Goal: Task Accomplishment & Management: Manage account settings

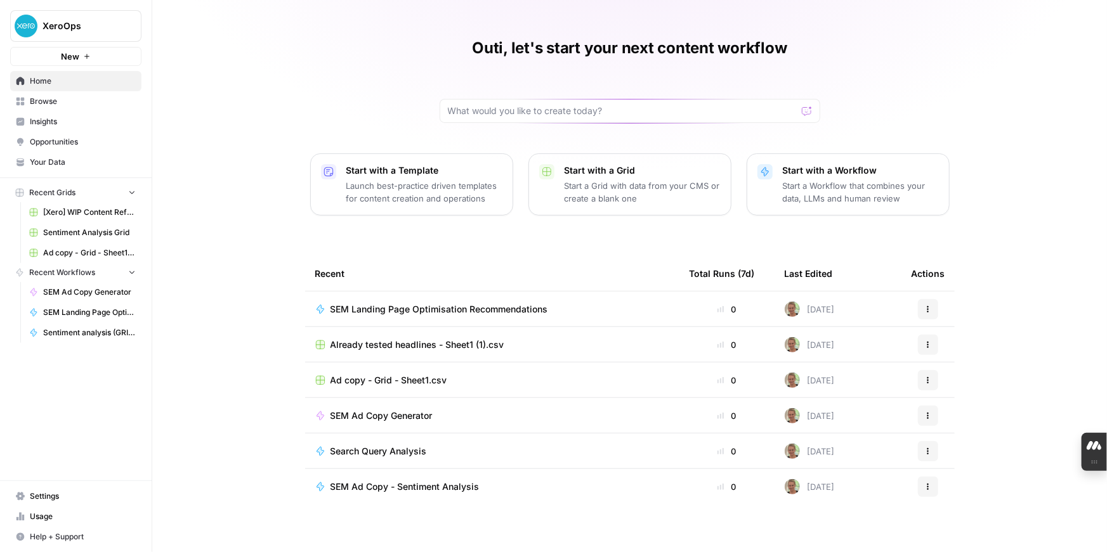
scroll to position [25, 0]
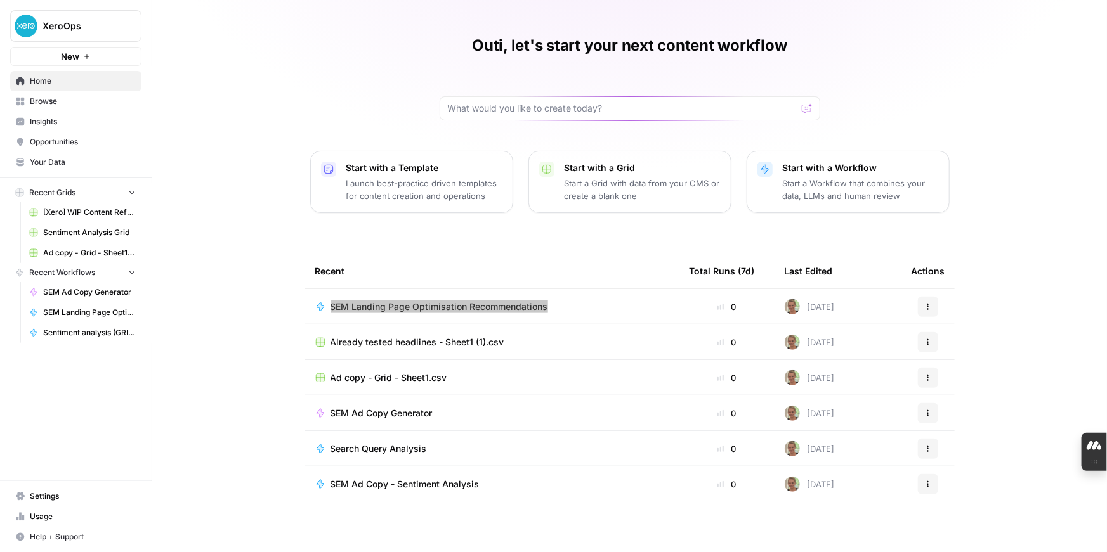
drag, startPoint x: 435, startPoint y: 308, endPoint x: 396, endPoint y: 278, distance: 48.8
click at [396, 278] on table "Recent Total Runs (7d) Last Edited Actions SEM Landing Page Optimisation Recomm…" at bounding box center [629, 396] width 649 height 284
click at [929, 308] on icon "button" at bounding box center [928, 307] width 8 height 8
click at [1022, 294] on div "Outi, let's start your next content workflow Start with a Template Launch best-…" at bounding box center [629, 266] width 954 height 583
click at [359, 305] on span "SEM Landing Page Optimisation Recommendations" at bounding box center [439, 307] width 218 height 13
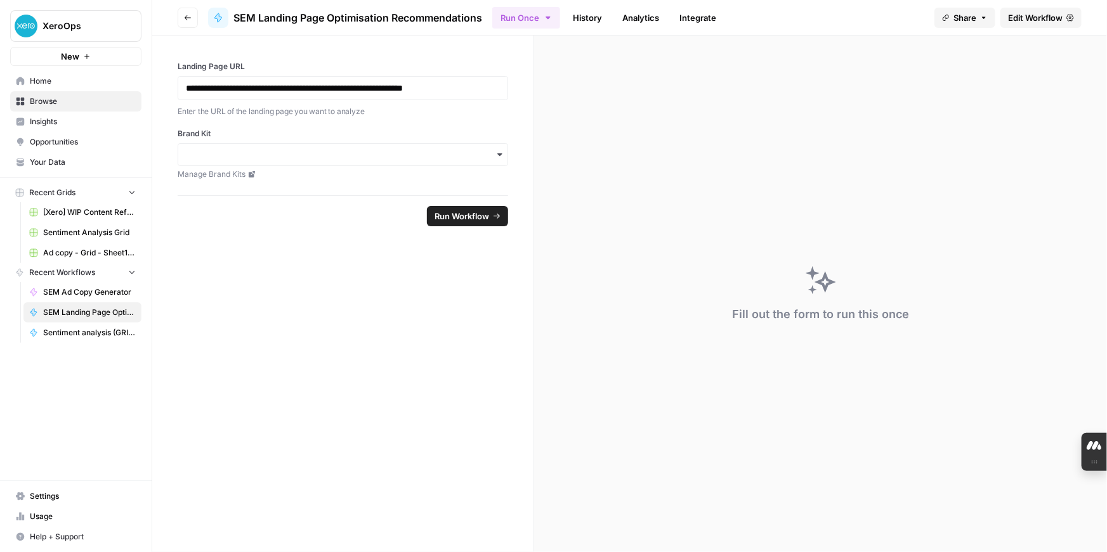
click at [498, 151] on icon "button" at bounding box center [500, 155] width 10 height 10
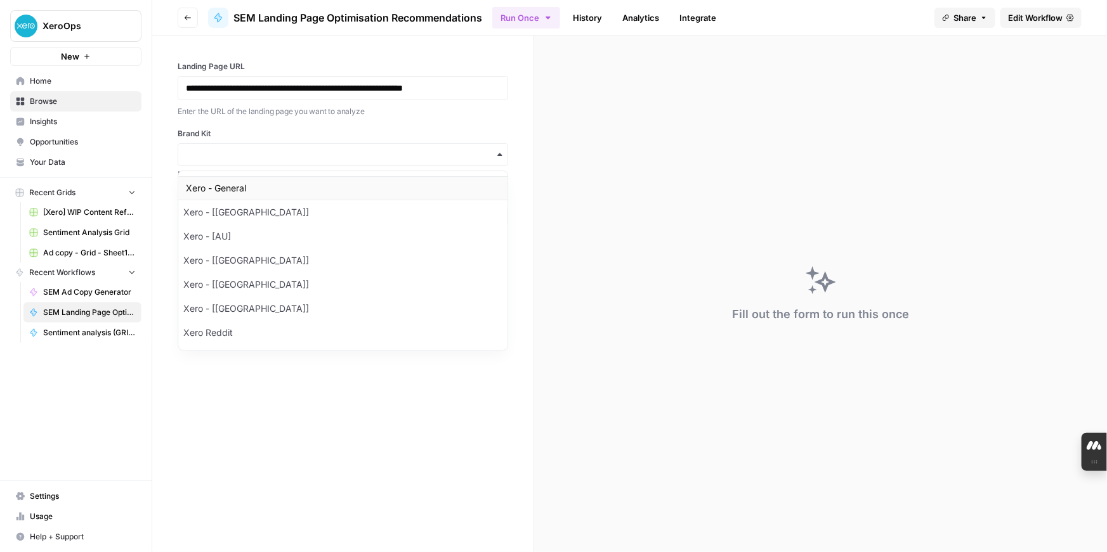
click at [264, 185] on div "Xero - General" at bounding box center [342, 188] width 329 height 24
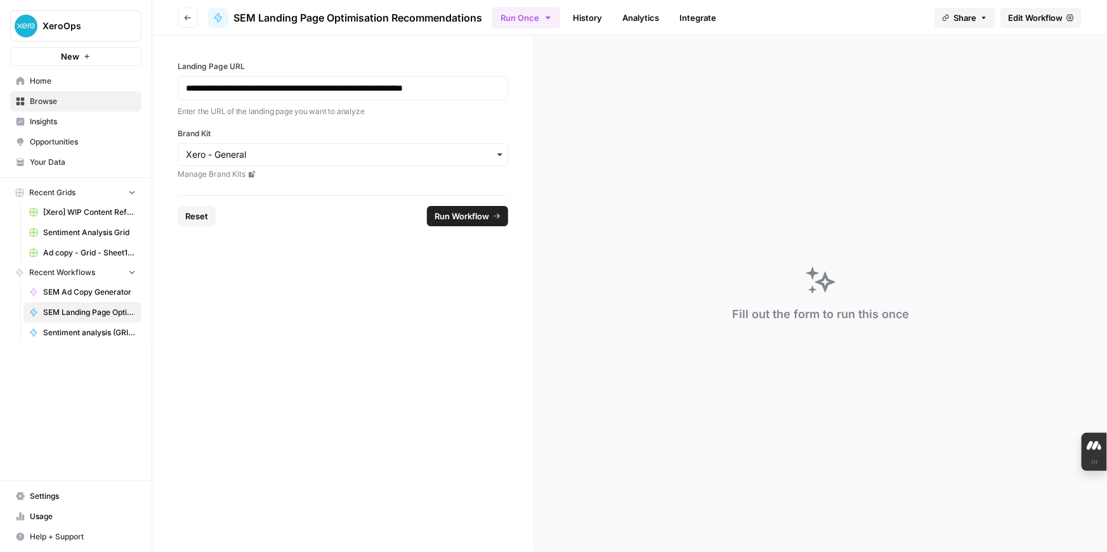
click at [484, 216] on span "Run Workflow" at bounding box center [461, 216] width 55 height 13
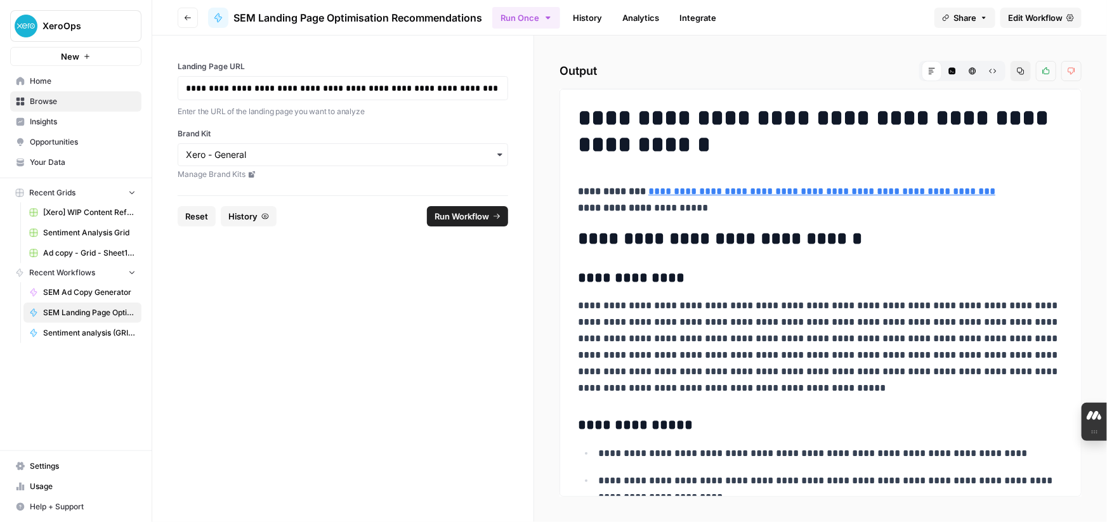
click at [1032, 16] on span "Edit Workflow" at bounding box center [1035, 17] width 55 height 13
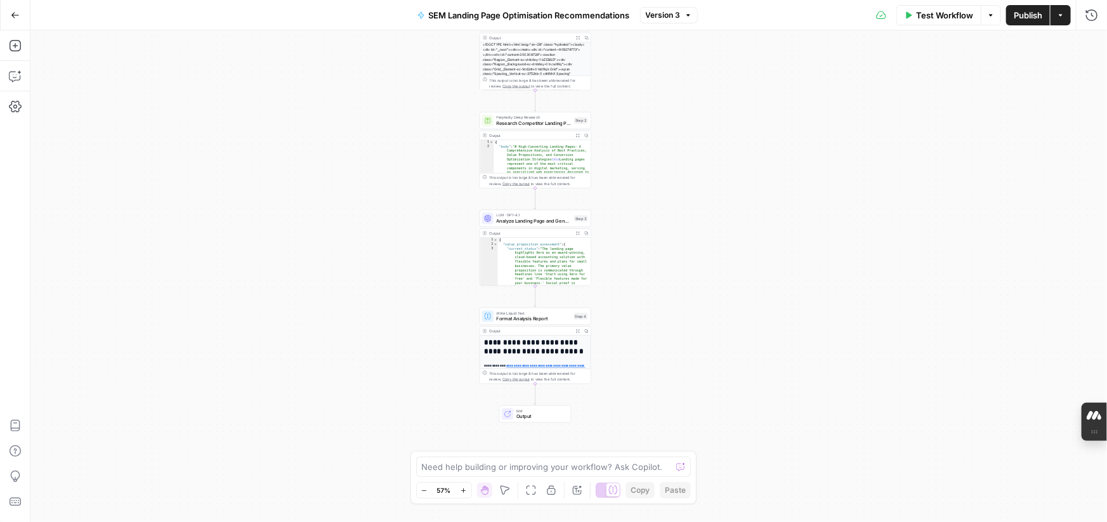
click at [585, 355] on div "**********" at bounding box center [534, 416] width 111 height 162
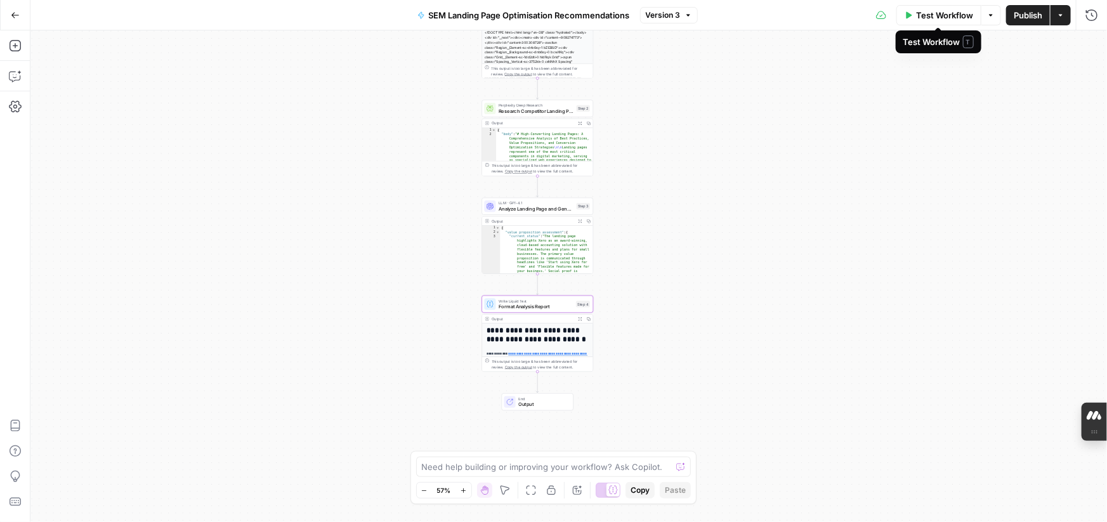
click at [911, 16] on button "Test Workflow" at bounding box center [938, 15] width 85 height 20
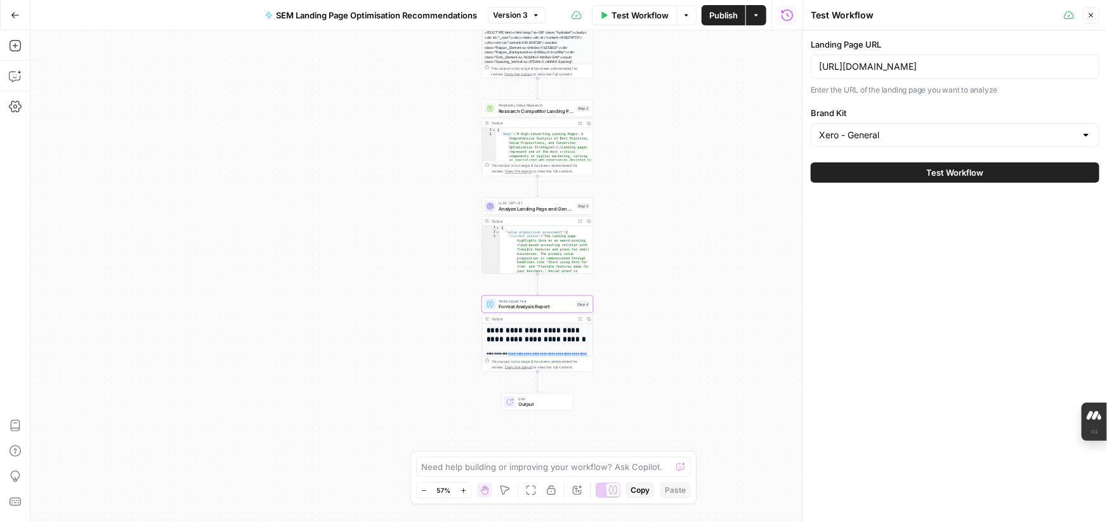
click at [924, 167] on button "Test Workflow" at bounding box center [954, 172] width 289 height 20
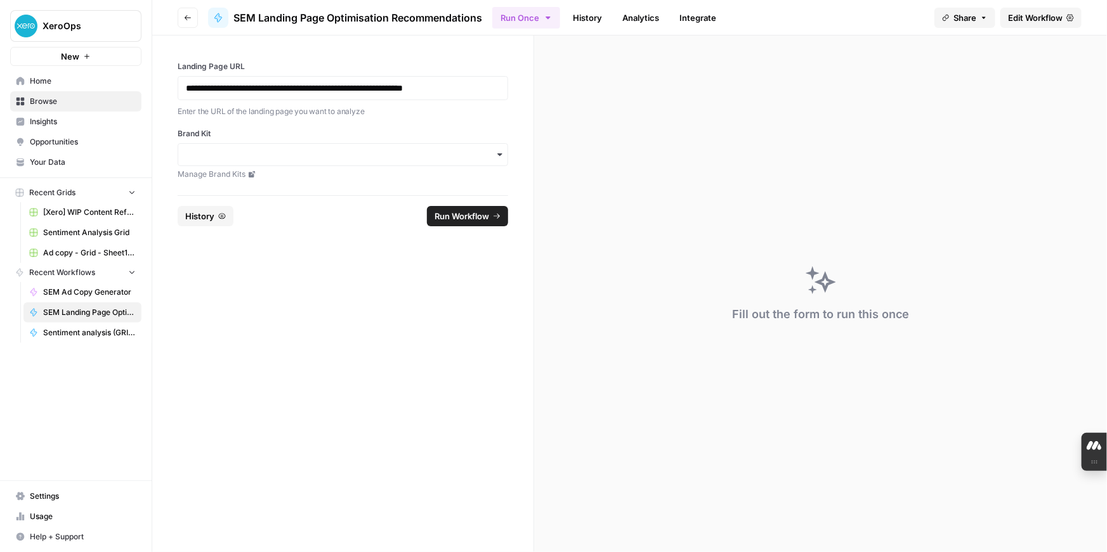
click at [94, 234] on span "Sentiment Analysis Grid" at bounding box center [89, 232] width 93 height 11
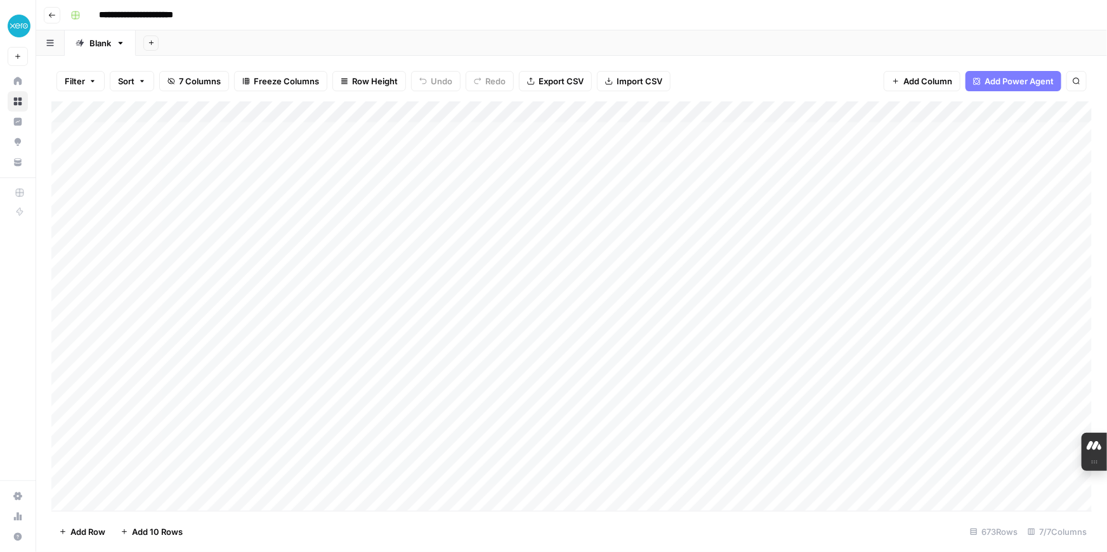
click at [50, 13] on icon "button" at bounding box center [52, 15] width 6 height 5
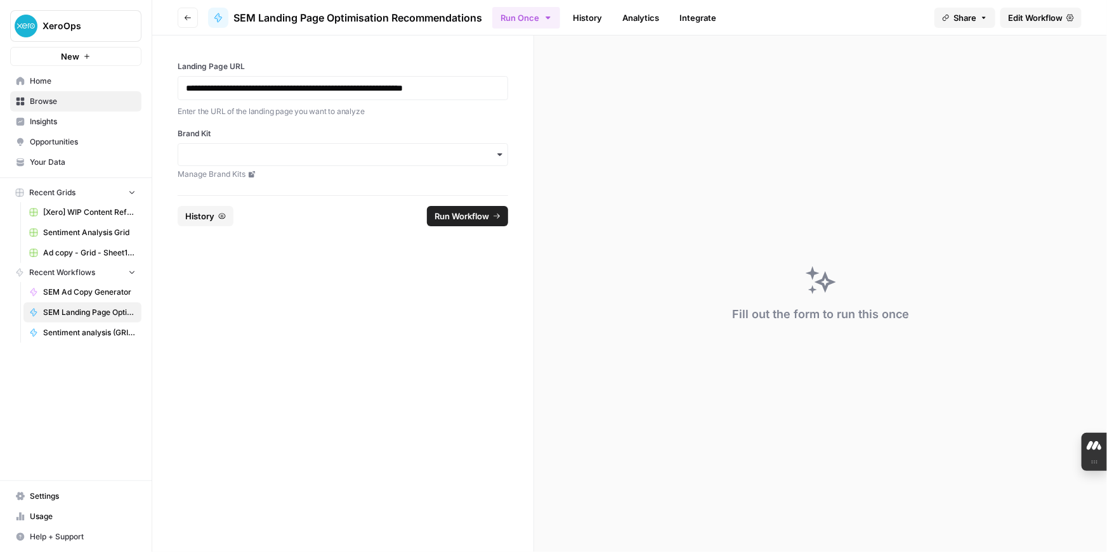
click at [58, 295] on span "SEM Ad Copy Generator" at bounding box center [89, 292] width 93 height 11
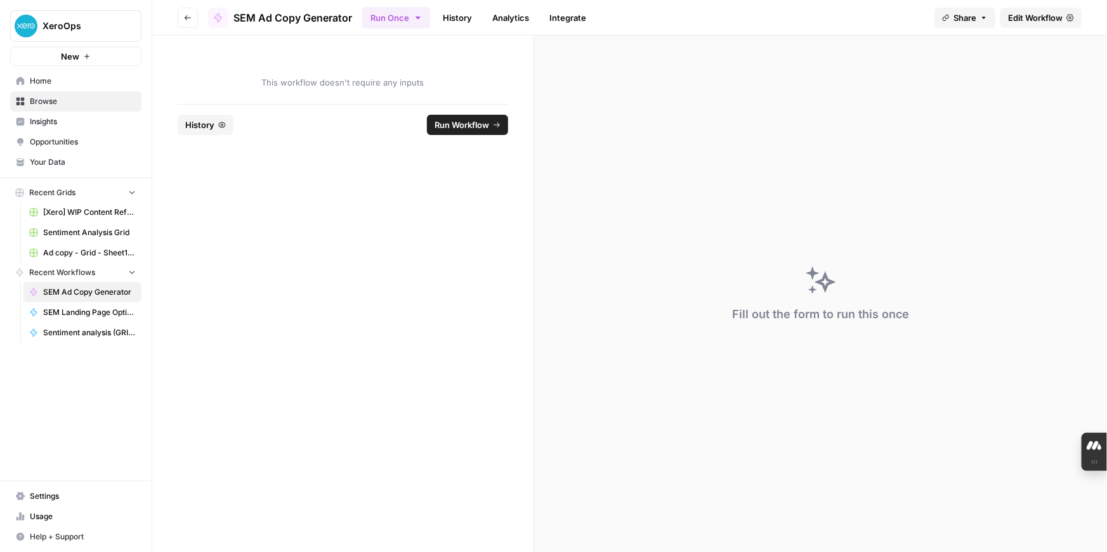
click at [58, 78] on span "Home" at bounding box center [83, 80] width 106 height 11
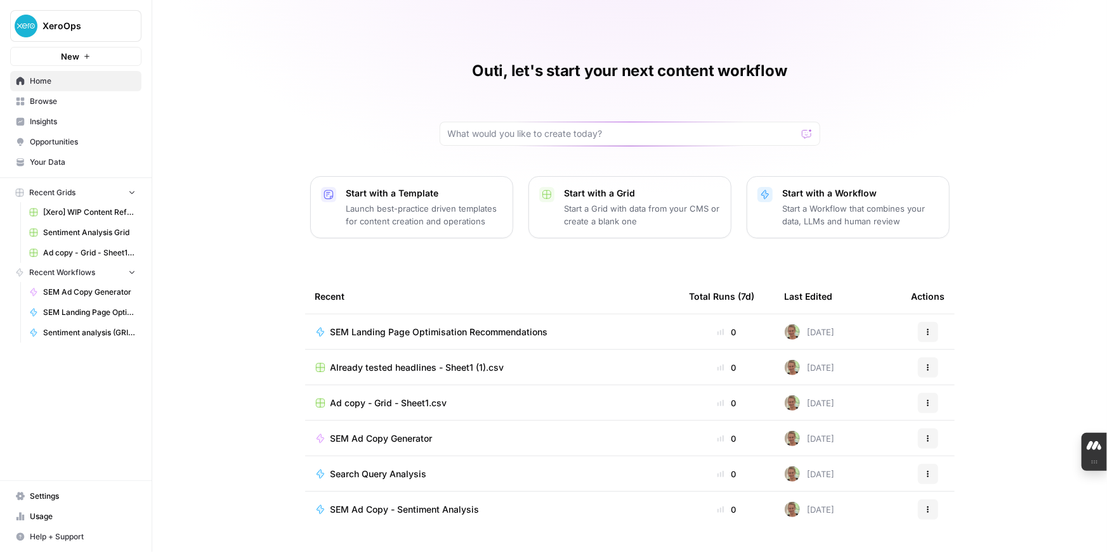
click at [58, 31] on span "XeroOps" at bounding box center [80, 26] width 77 height 13
click at [292, 153] on div "Outi, let's start your next content workflow Start with a Template Launch best-…" at bounding box center [629, 291] width 954 height 583
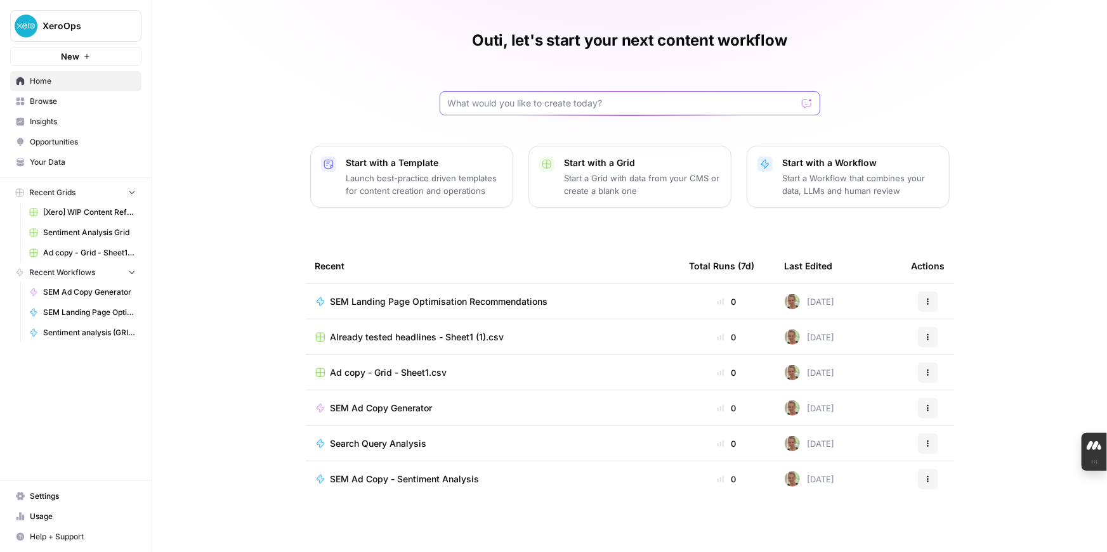
click at [527, 105] on input "text" at bounding box center [622, 103] width 349 height 13
type input "ad copy"
click button "Send" at bounding box center [807, 103] width 16 height 16
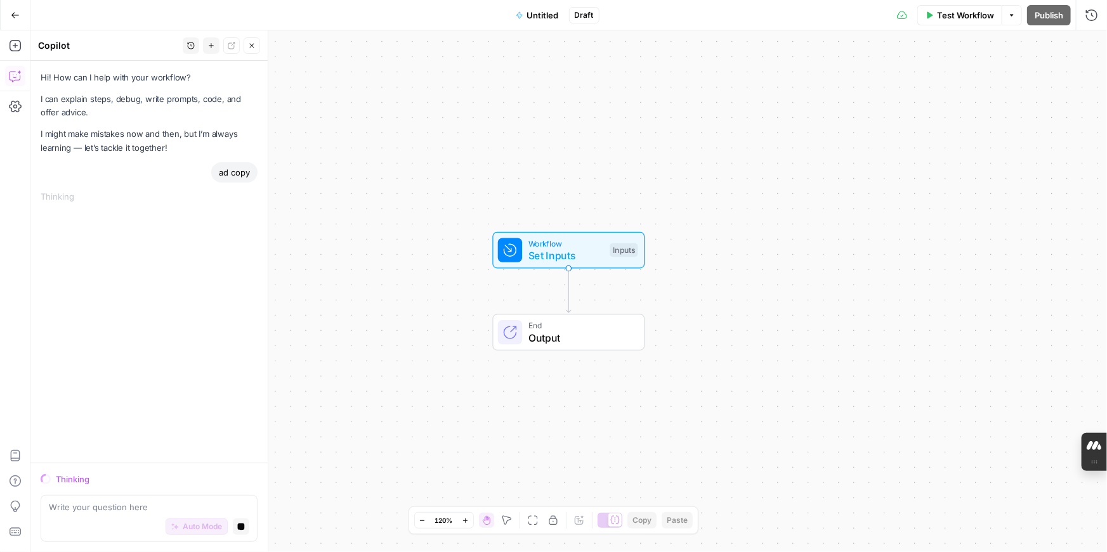
click at [13, 11] on icon "button" at bounding box center [15, 15] width 9 height 9
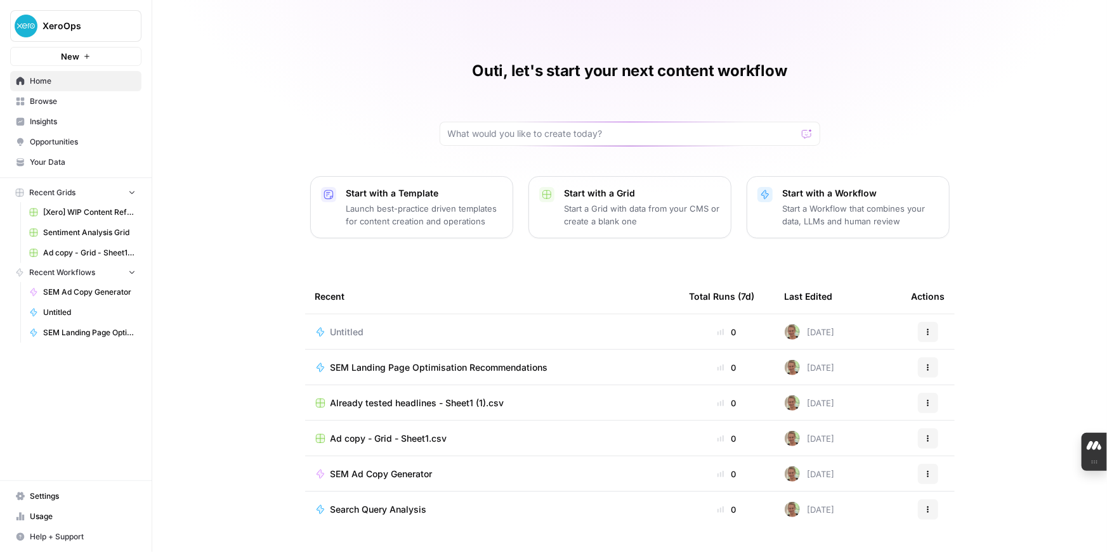
click at [932, 330] on button "Actions" at bounding box center [928, 332] width 20 height 20
click at [960, 393] on span "Delete" at bounding box center [992, 390] width 101 height 13
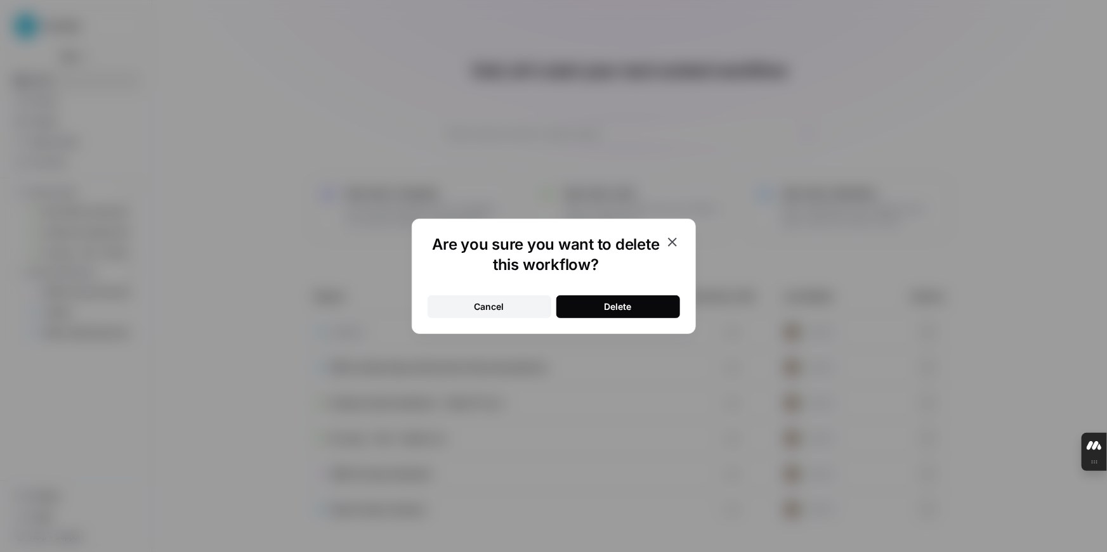
click at [604, 306] on div "Delete" at bounding box center [617, 307] width 27 height 13
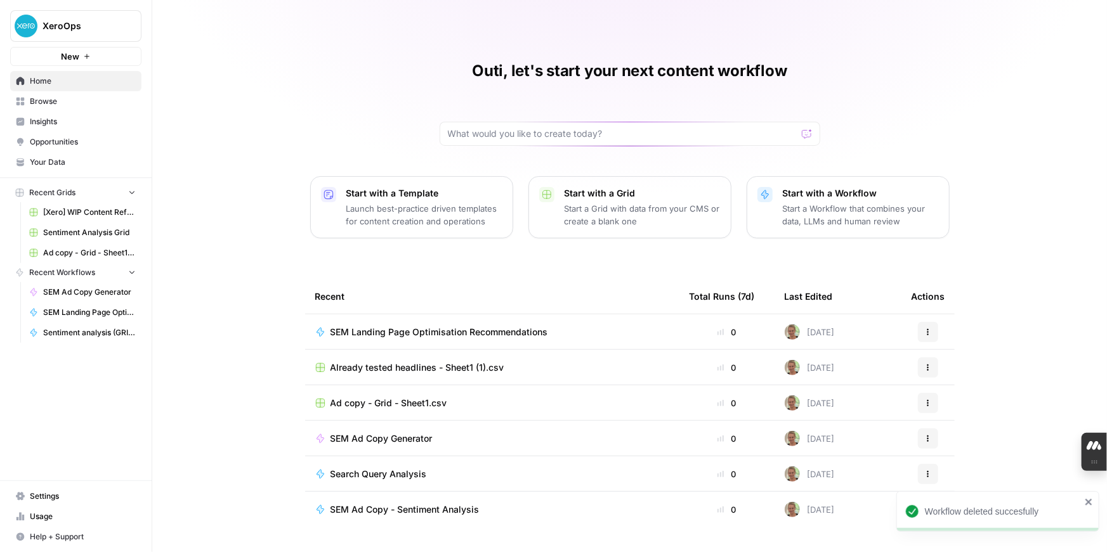
scroll to position [30, 0]
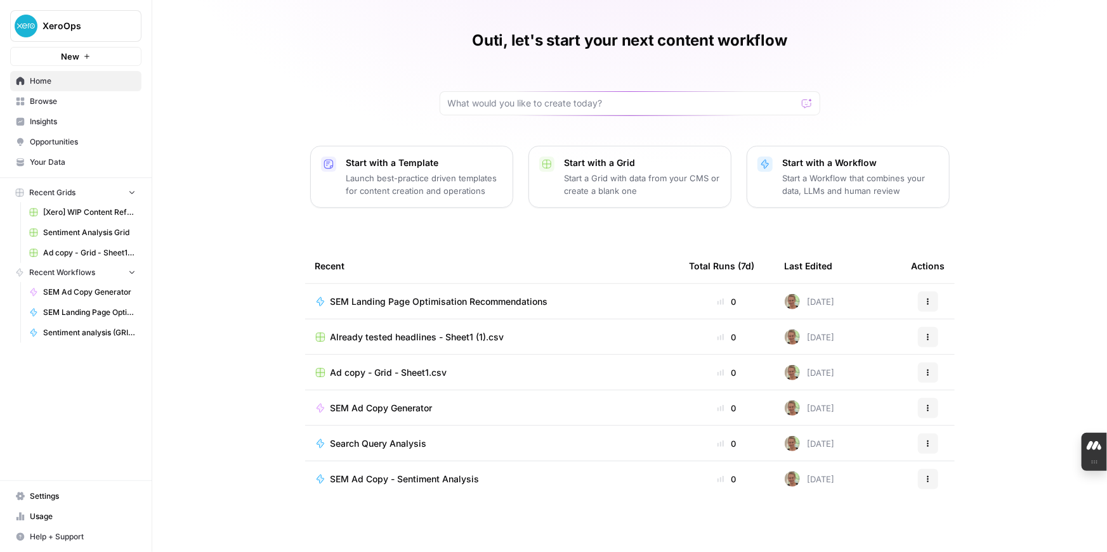
click at [57, 103] on span "Browse" at bounding box center [83, 101] width 106 height 11
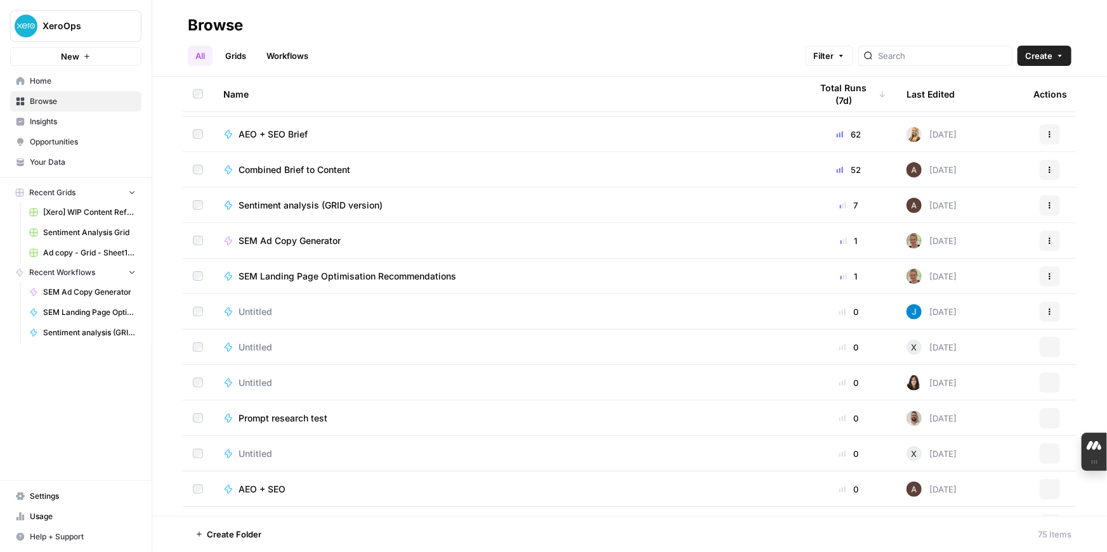
scroll to position [1349, 0]
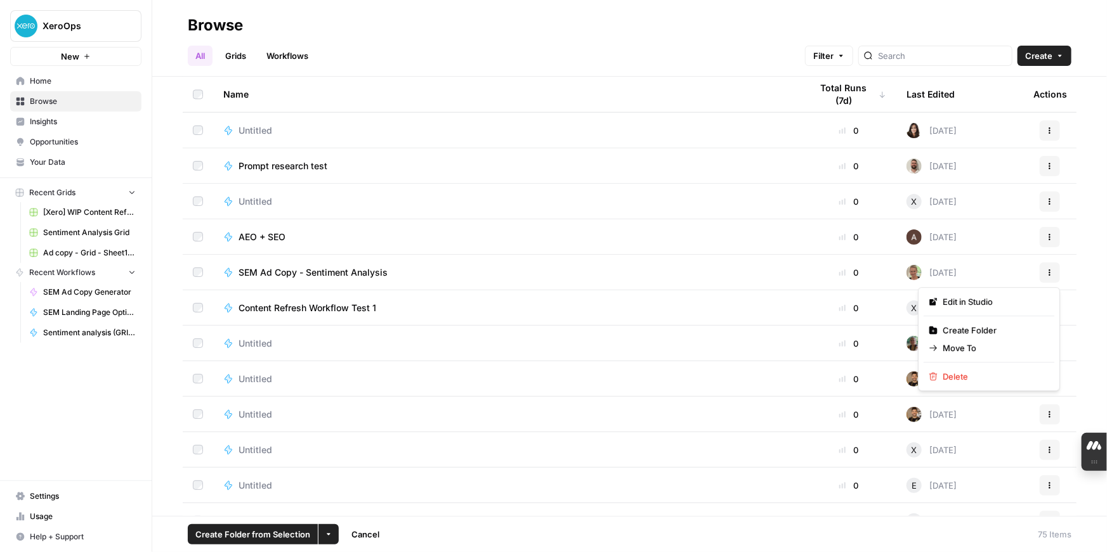
click at [1051, 273] on icon "button" at bounding box center [1050, 273] width 8 height 8
click at [966, 350] on span "Move To" at bounding box center [992, 348] width 101 height 13
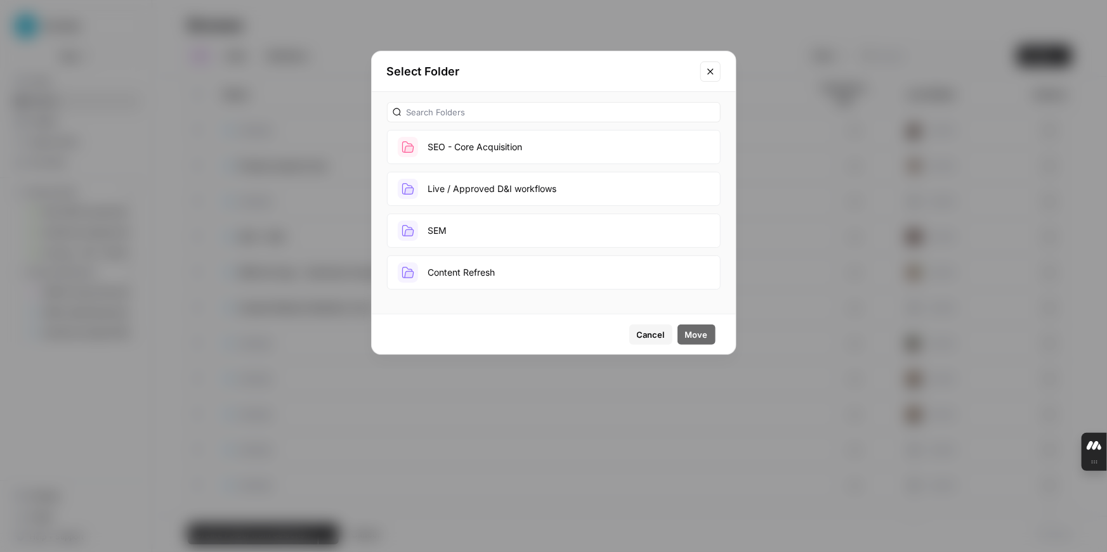
click at [517, 235] on button "SEM" at bounding box center [554, 231] width 334 height 34
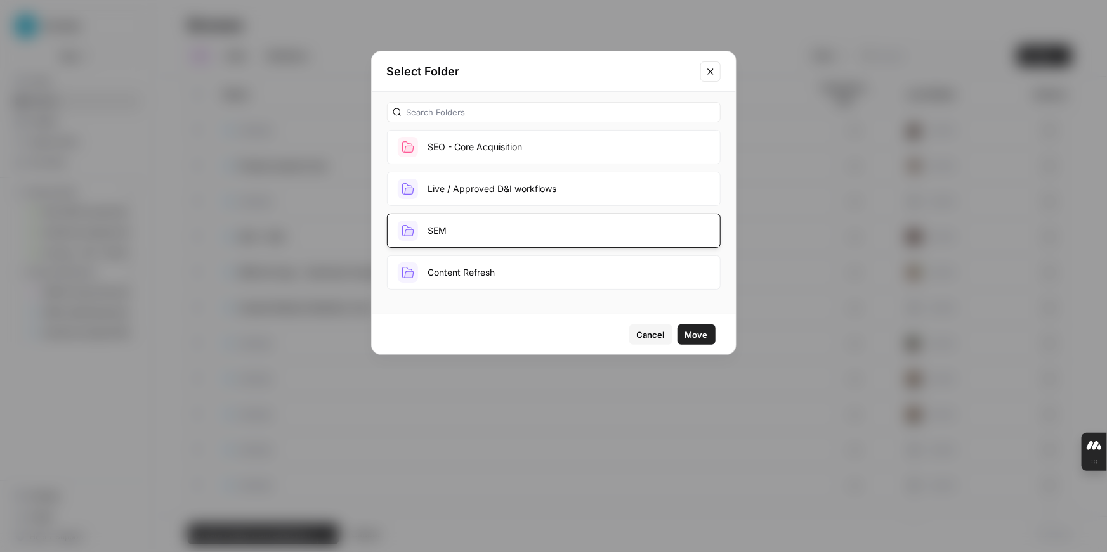
click at [701, 335] on span "Move" at bounding box center [696, 335] width 23 height 13
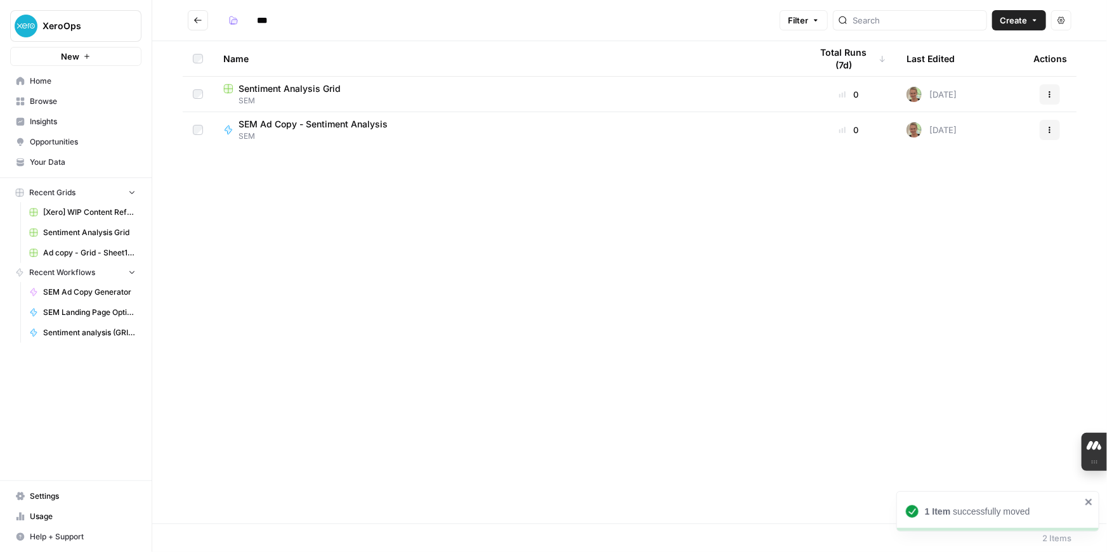
click at [200, 16] on icon "Go back" at bounding box center [197, 20] width 9 height 9
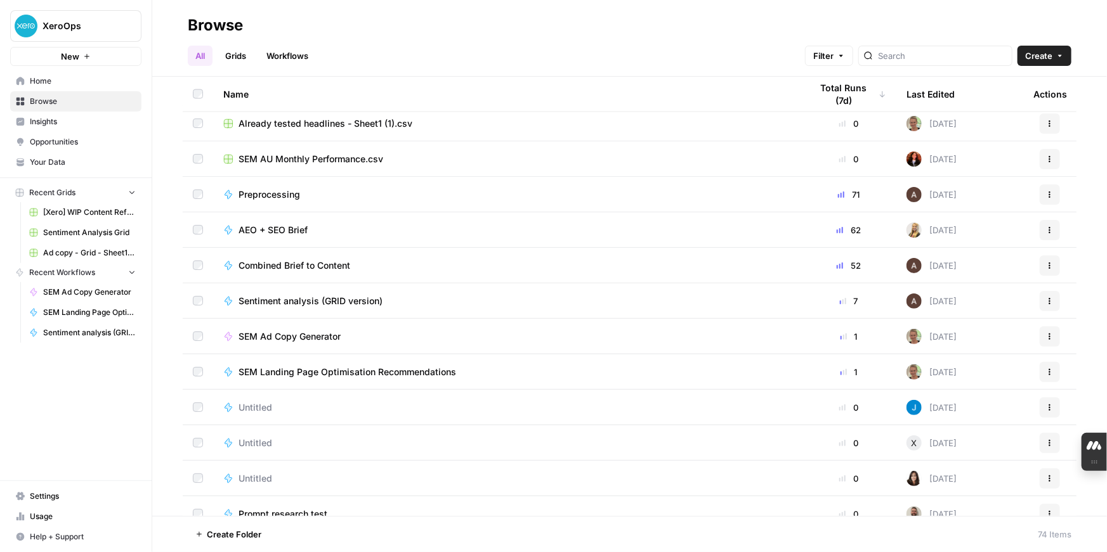
scroll to position [1010, 0]
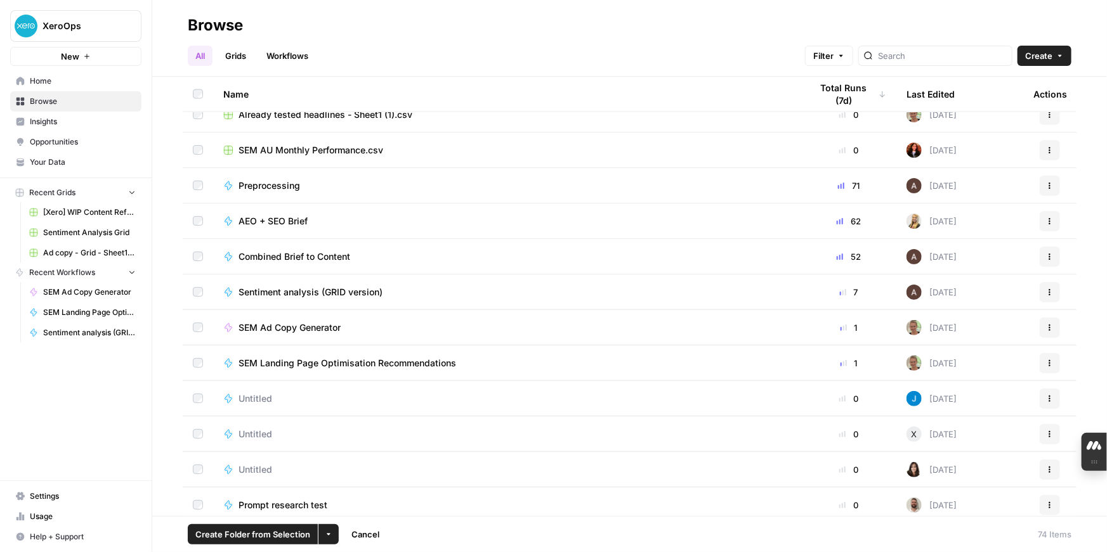
click at [1048, 289] on icon "button" at bounding box center [1050, 293] width 8 height 8
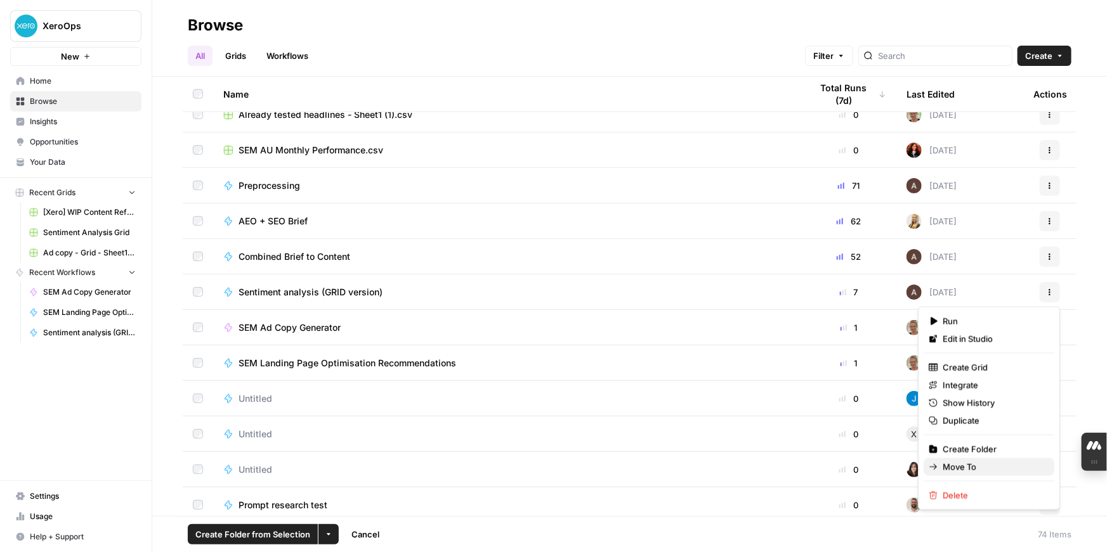
click at [982, 468] on span "Move To" at bounding box center [992, 467] width 101 height 13
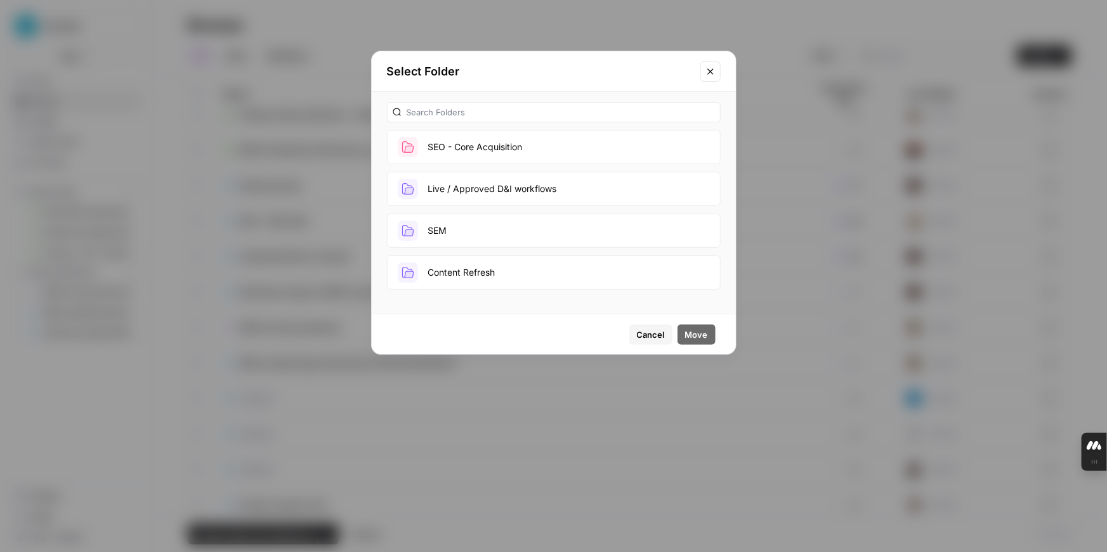
click at [481, 224] on button "SEM" at bounding box center [554, 231] width 334 height 34
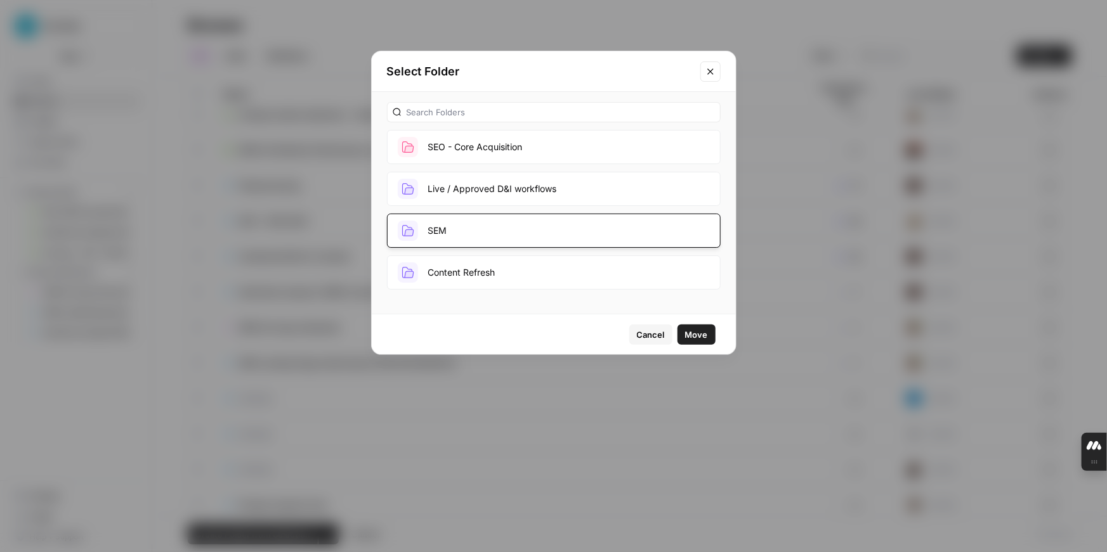
click at [703, 333] on span "Move" at bounding box center [696, 335] width 23 height 13
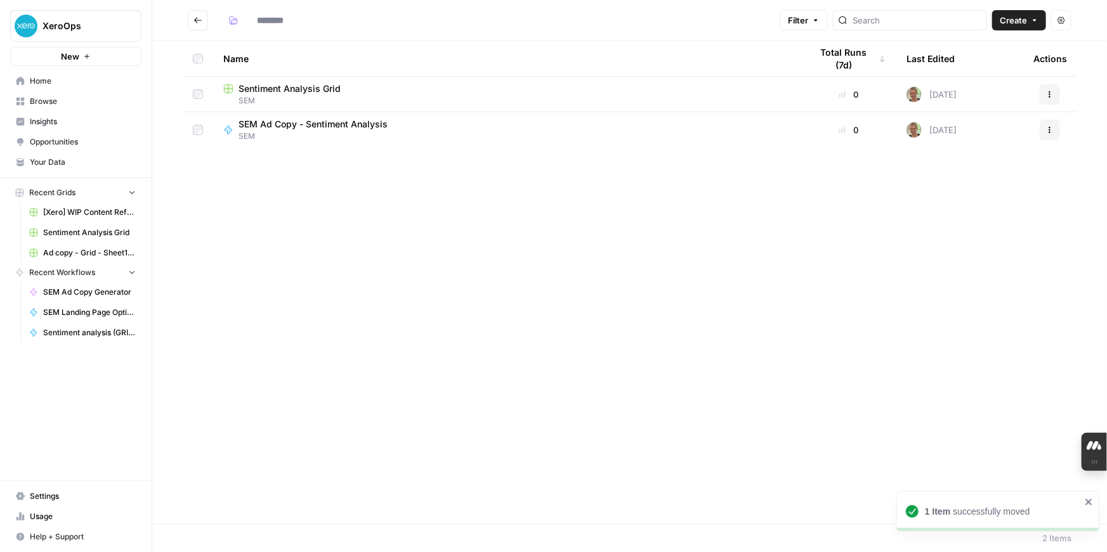
type input "***"
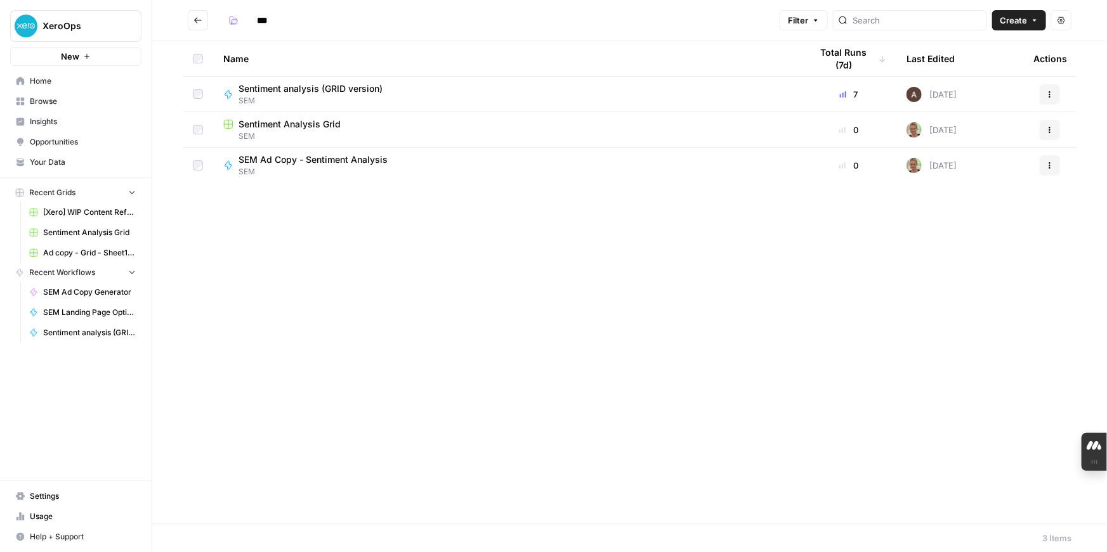
click at [195, 24] on icon "Go back" at bounding box center [197, 20] width 9 height 9
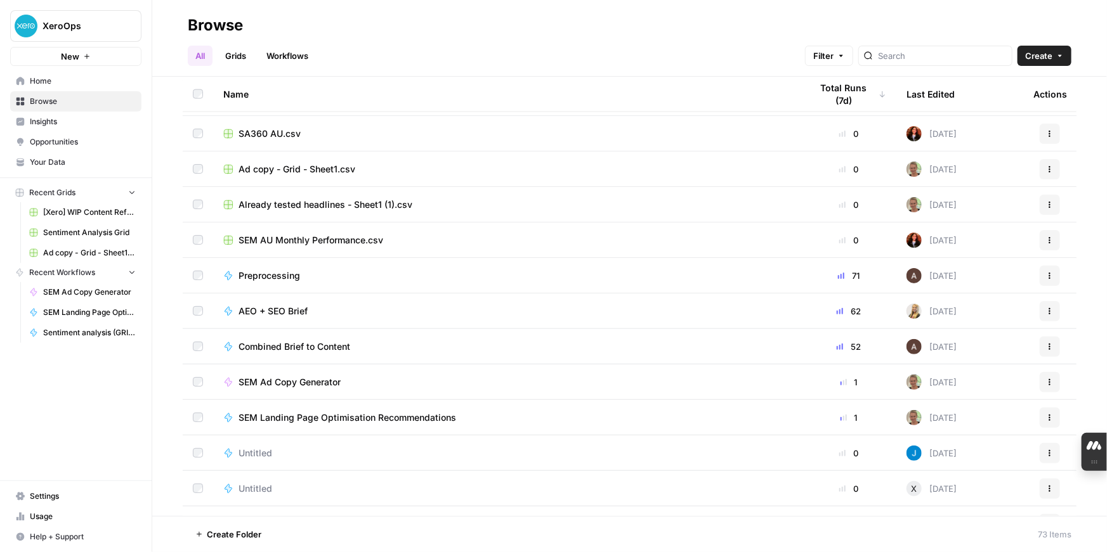
scroll to position [921, 0]
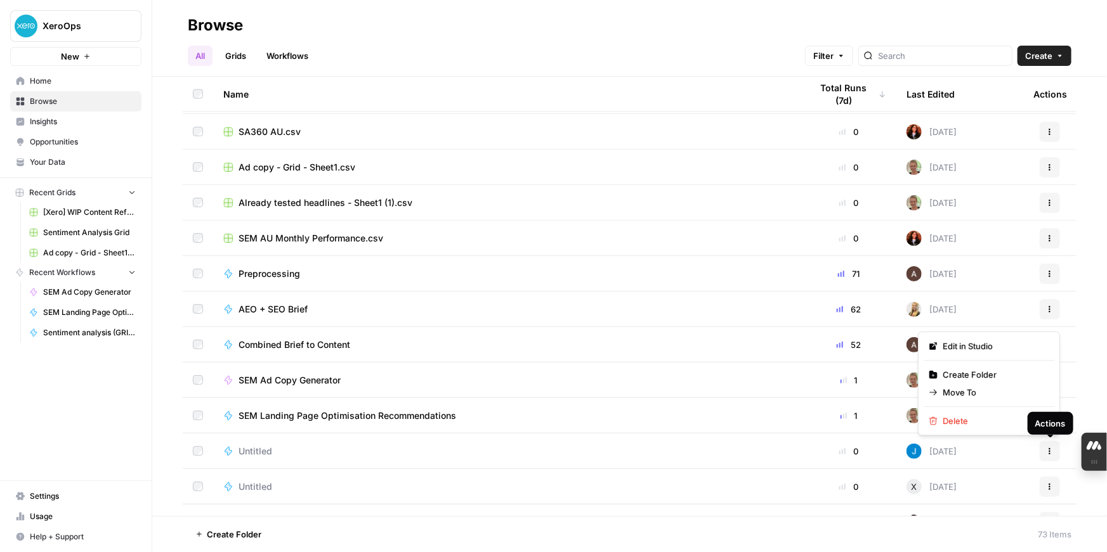
click at [1053, 457] on button "Actions" at bounding box center [1049, 451] width 20 height 20
click at [962, 393] on span "Move To" at bounding box center [992, 392] width 101 height 13
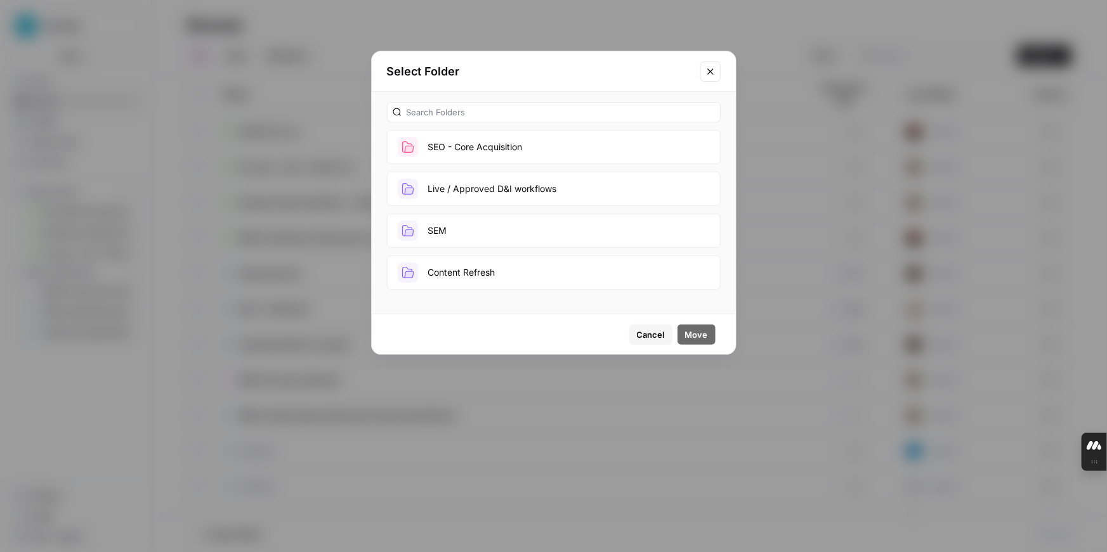
click at [547, 231] on button "SEM" at bounding box center [554, 231] width 334 height 34
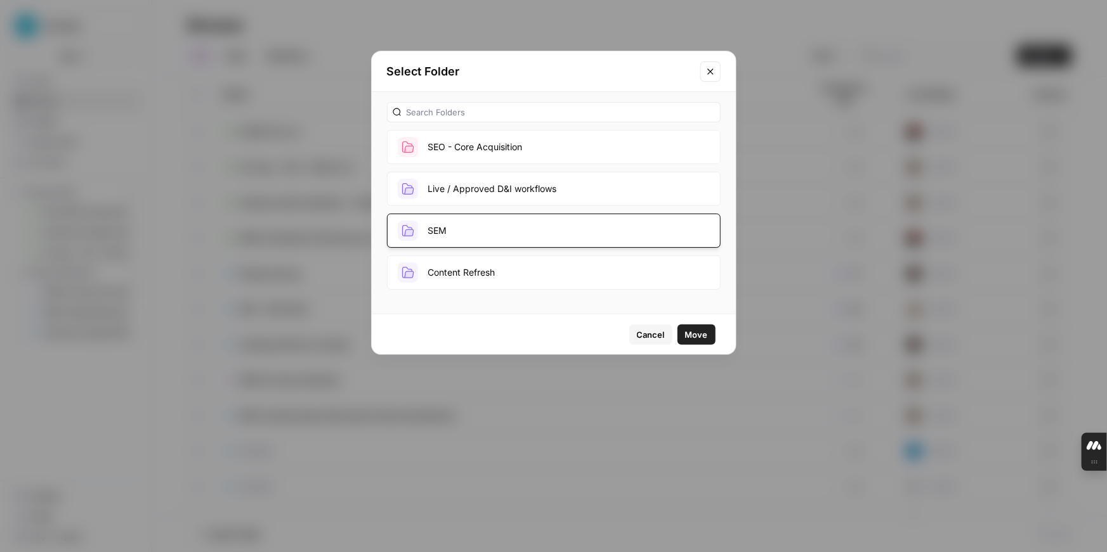
click at [698, 336] on span "Move" at bounding box center [696, 335] width 23 height 13
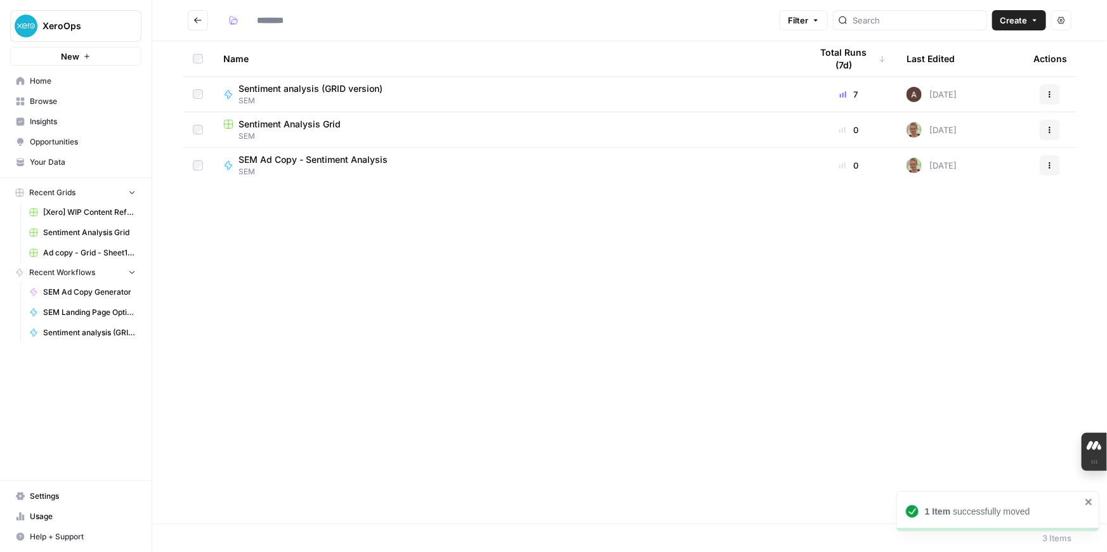
type input "***"
click at [1050, 202] on icon "button" at bounding box center [1050, 201] width 8 height 8
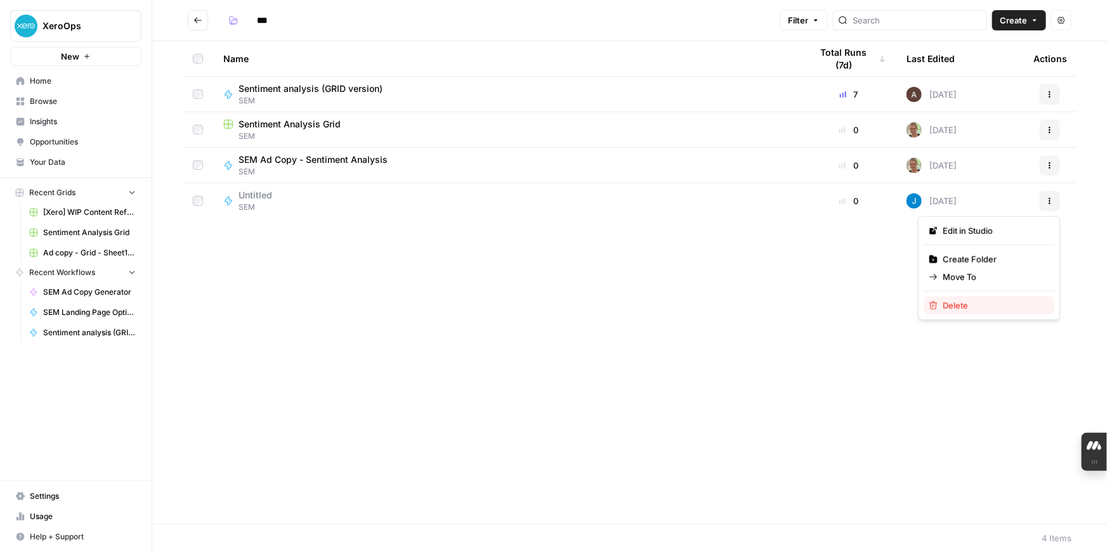
click at [972, 305] on span "Delete" at bounding box center [992, 305] width 101 height 13
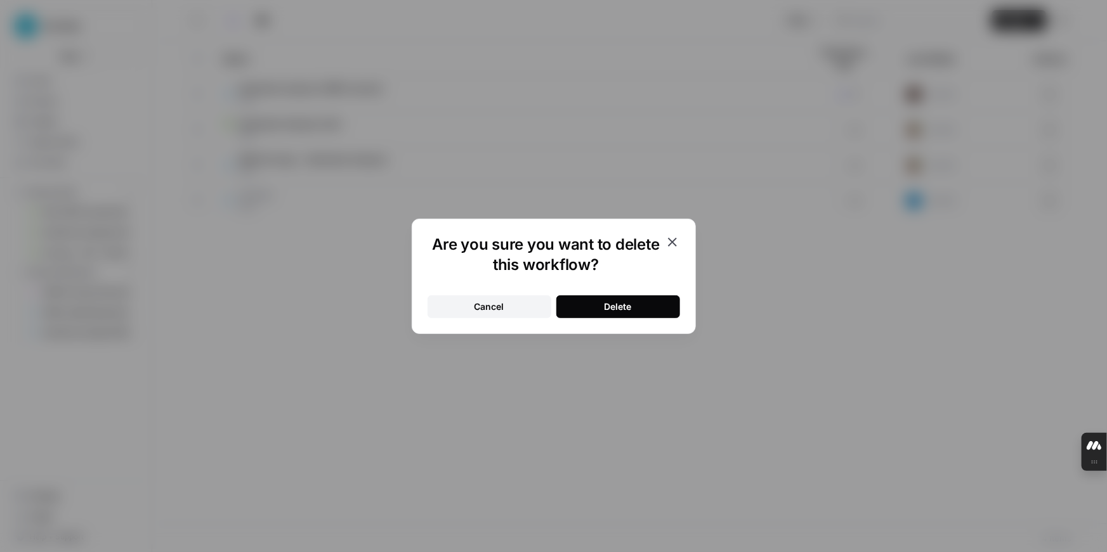
click at [627, 309] on div "Delete" at bounding box center [617, 307] width 27 height 13
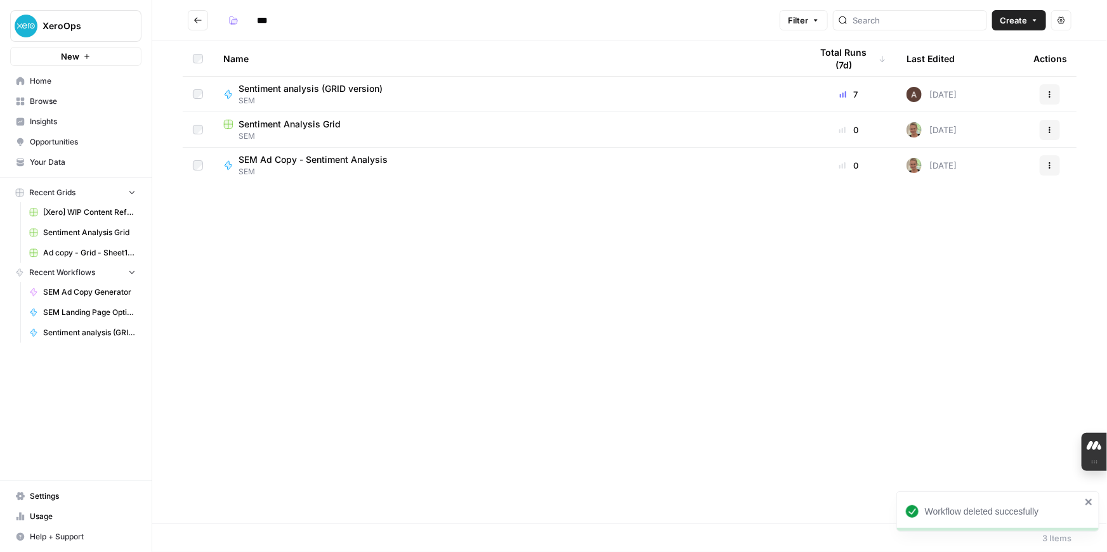
click at [194, 18] on icon "Go back" at bounding box center [197, 20] width 9 height 9
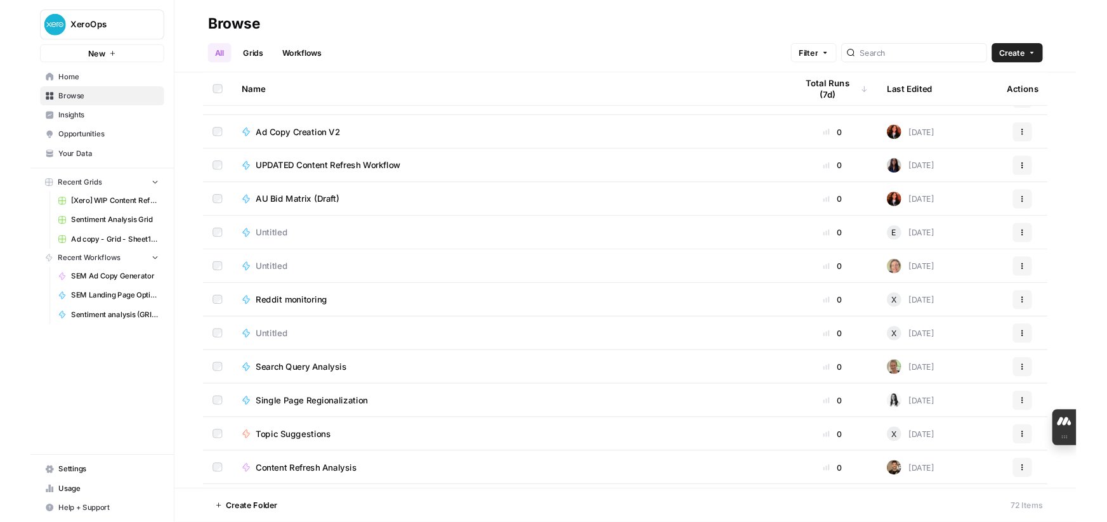
scroll to position [2124, 0]
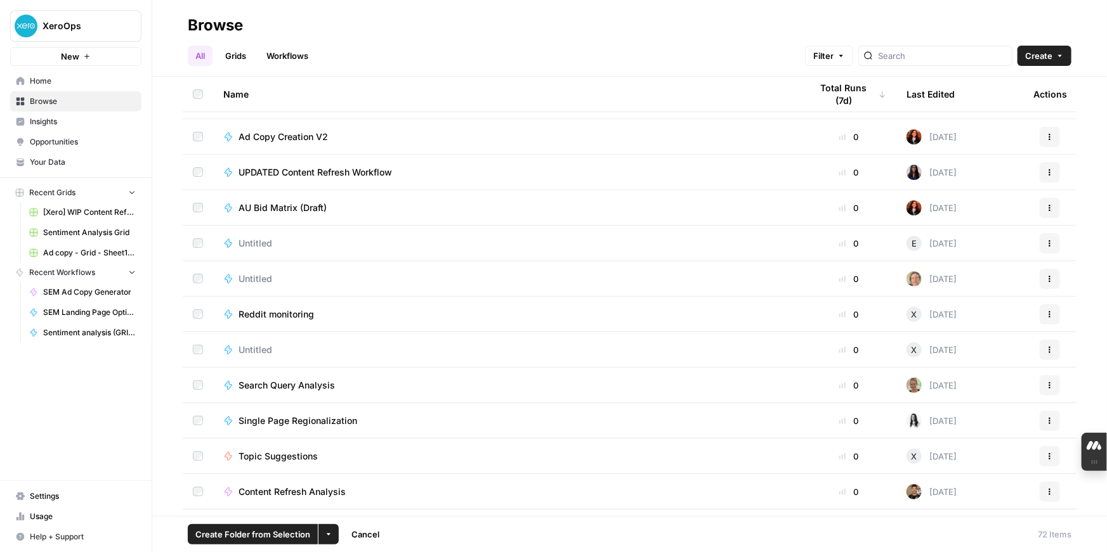
click at [1051, 134] on icon "button" at bounding box center [1050, 137] width 8 height 8
click at [987, 210] on span "Move To" at bounding box center [992, 213] width 101 height 13
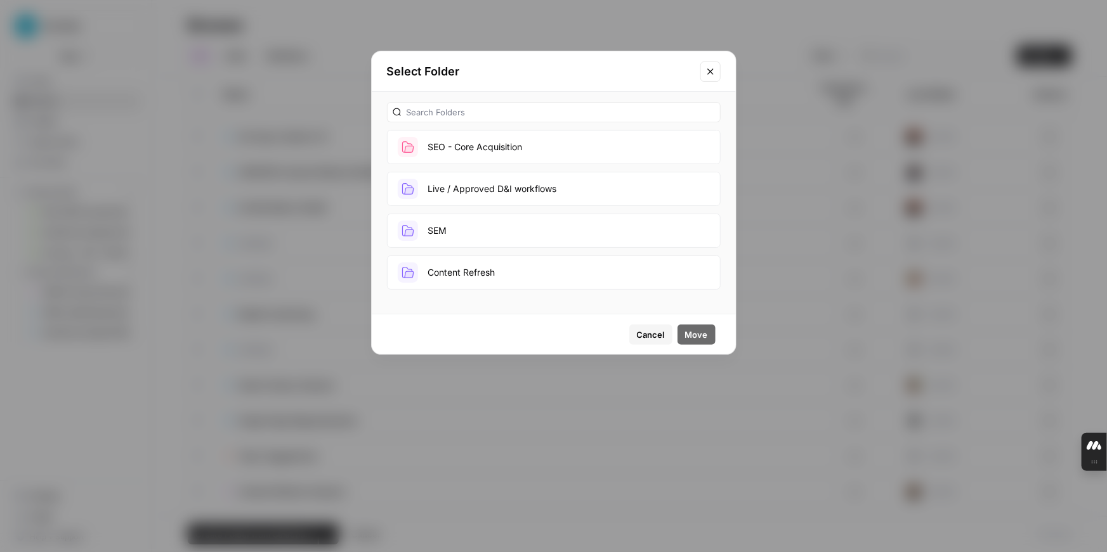
click at [482, 229] on button "SEM" at bounding box center [554, 231] width 334 height 34
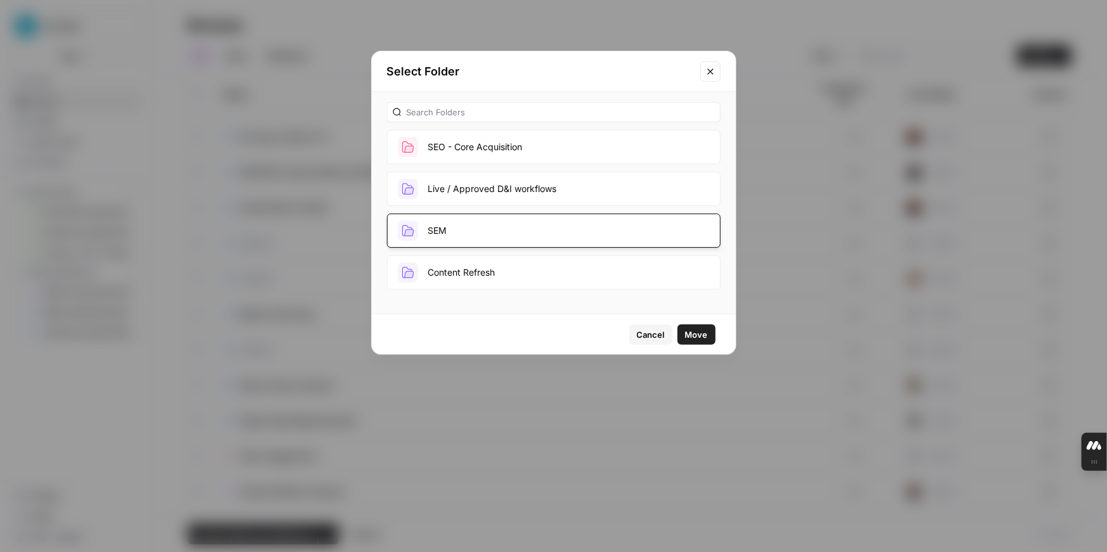
click at [696, 334] on span "Move" at bounding box center [696, 335] width 23 height 13
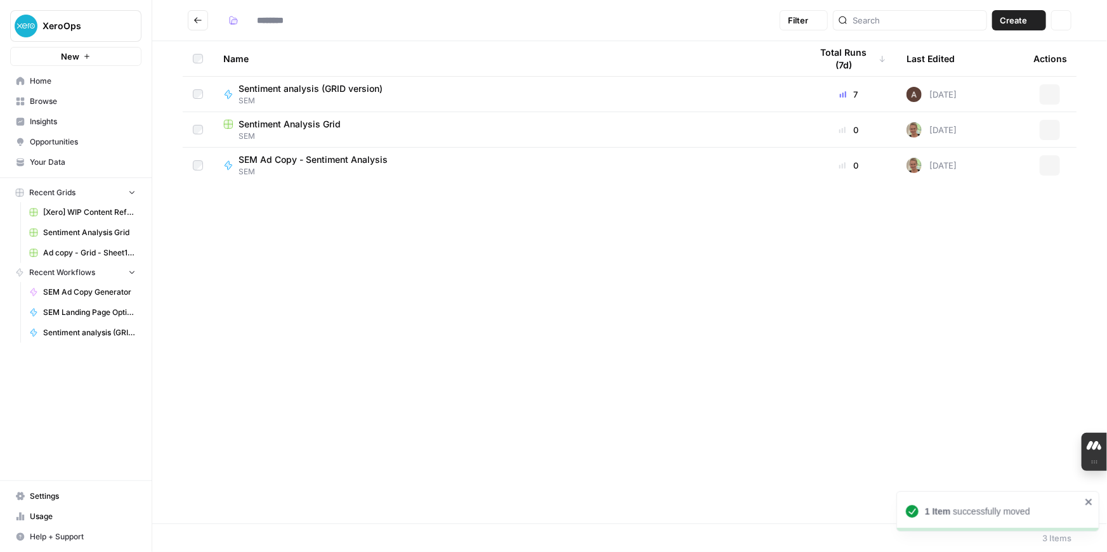
type input "***"
click at [198, 22] on icon "Go back" at bounding box center [197, 20] width 9 height 9
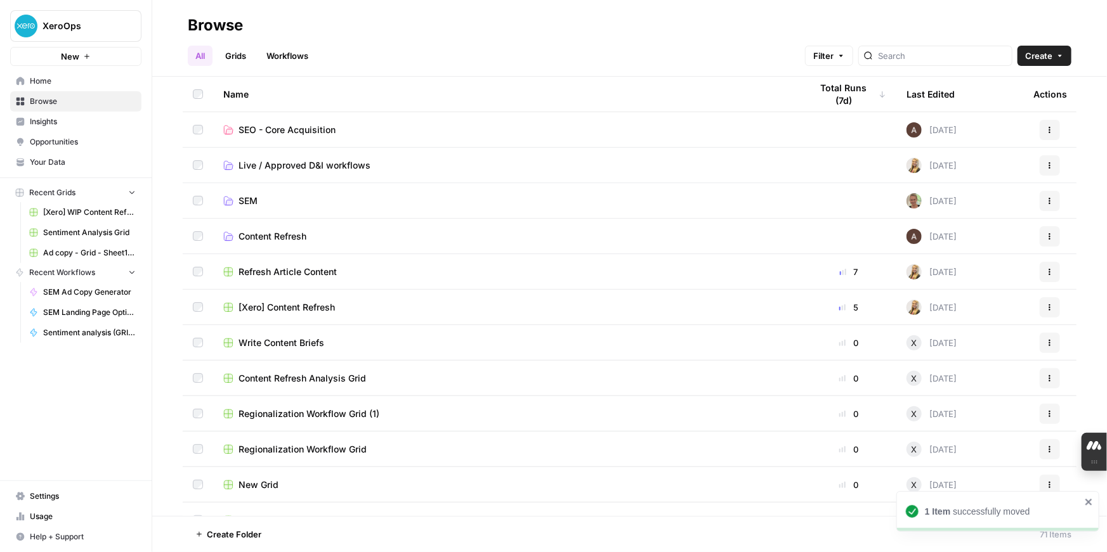
click at [252, 201] on span "SEM" at bounding box center [247, 201] width 19 height 13
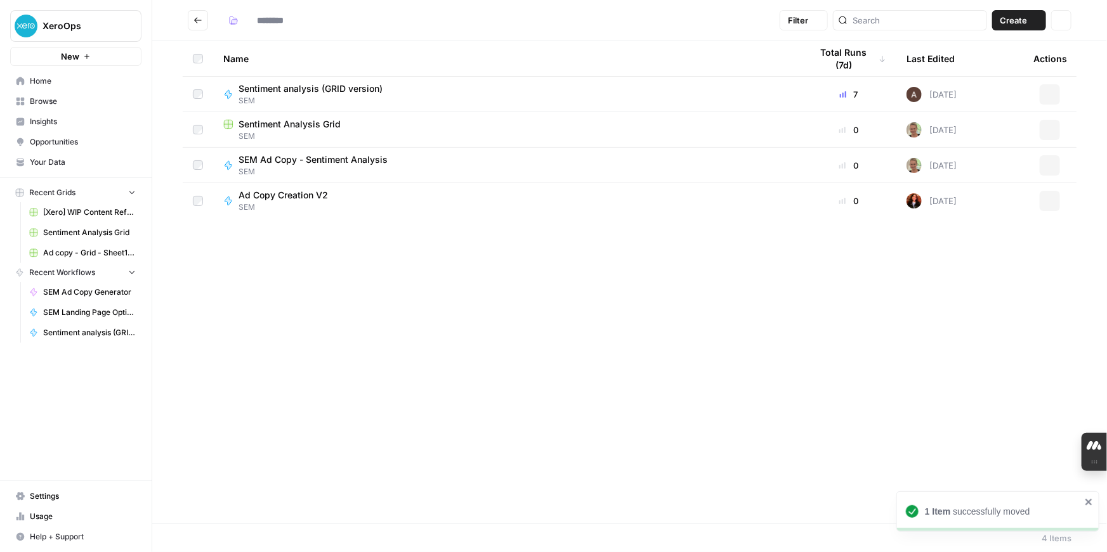
type input "***"
click at [281, 197] on span "Ad Copy Creation V2" at bounding box center [282, 195] width 89 height 13
